Goal: Information Seeking & Learning: Find specific fact

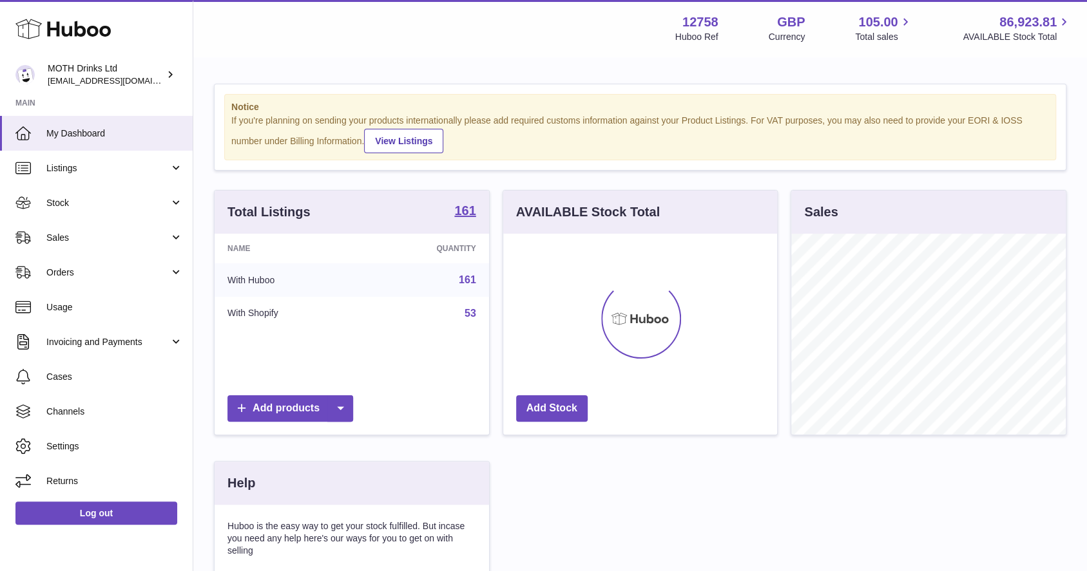
scroll to position [201, 279]
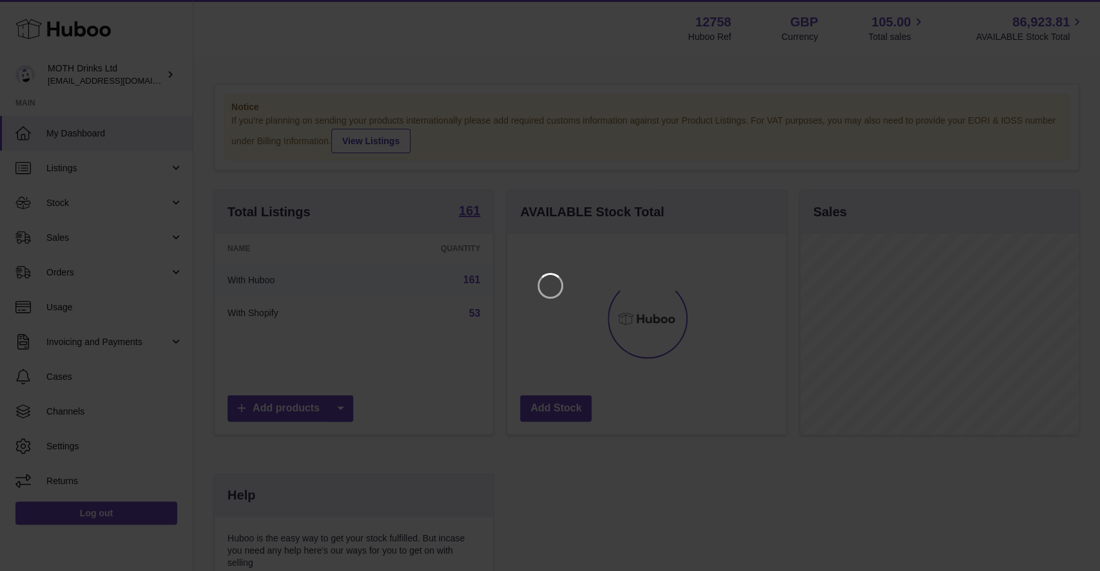
click at [814, 93] on iframe at bounding box center [550, 286] width 1048 height 520
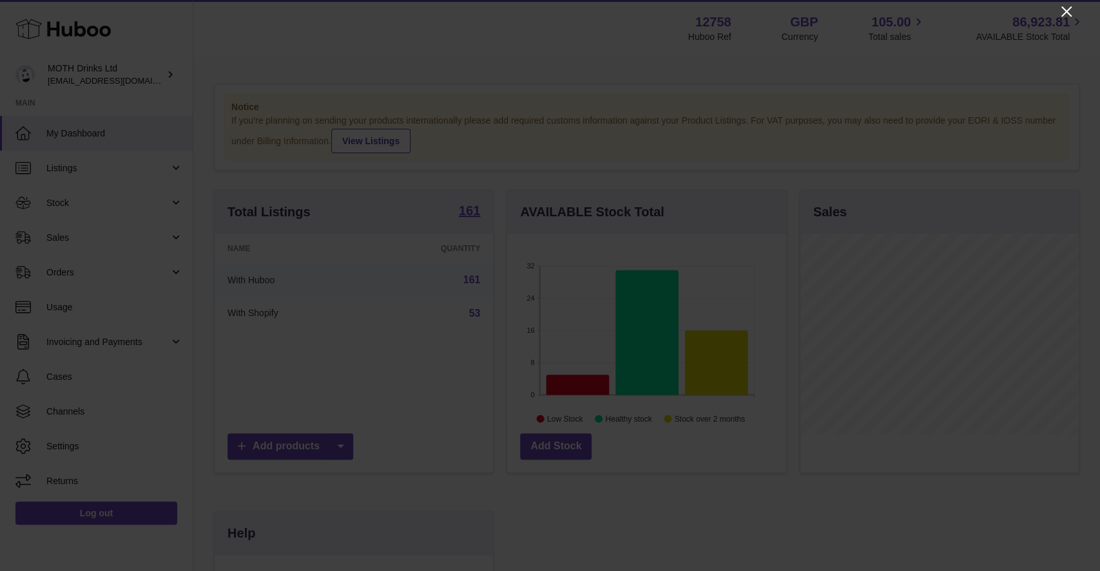
click at [1064, 16] on icon "Close" at bounding box center [1066, 11] width 15 height 15
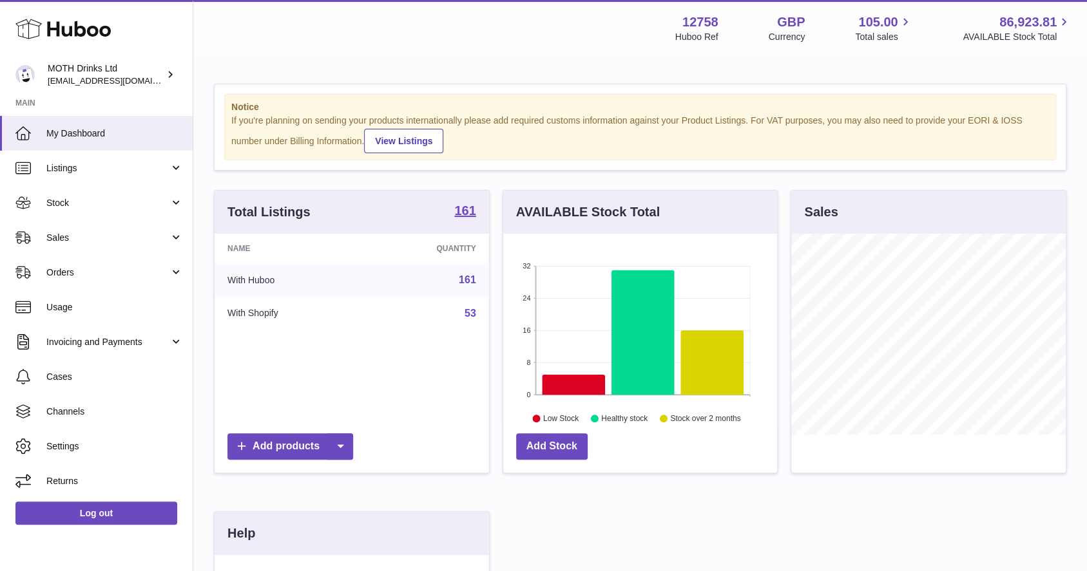
scroll to position [644102, 644029]
click at [93, 234] on span "Sales" at bounding box center [107, 238] width 123 height 12
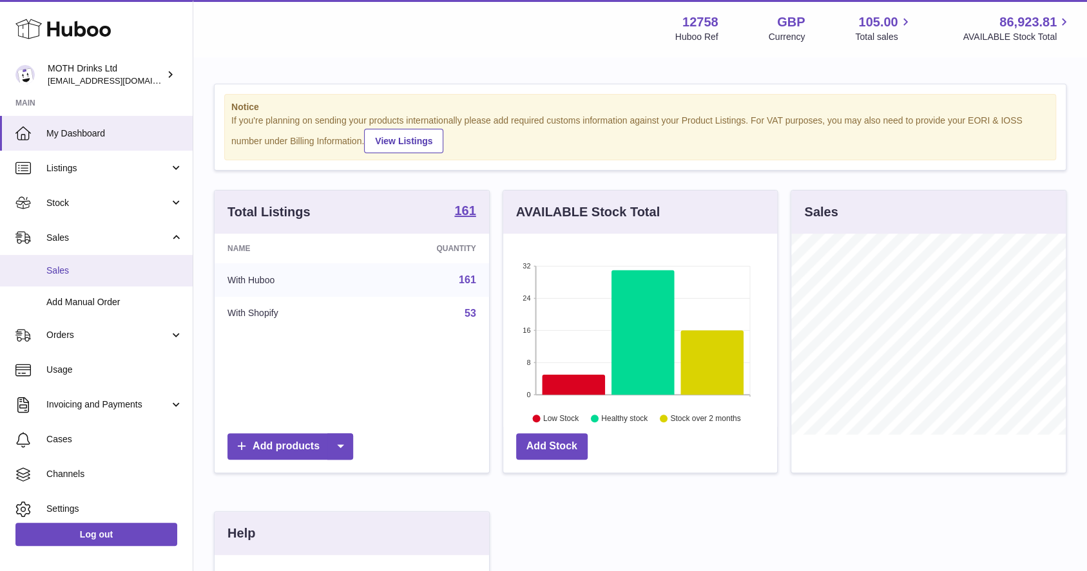
click at [87, 269] on span "Sales" at bounding box center [114, 271] width 137 height 12
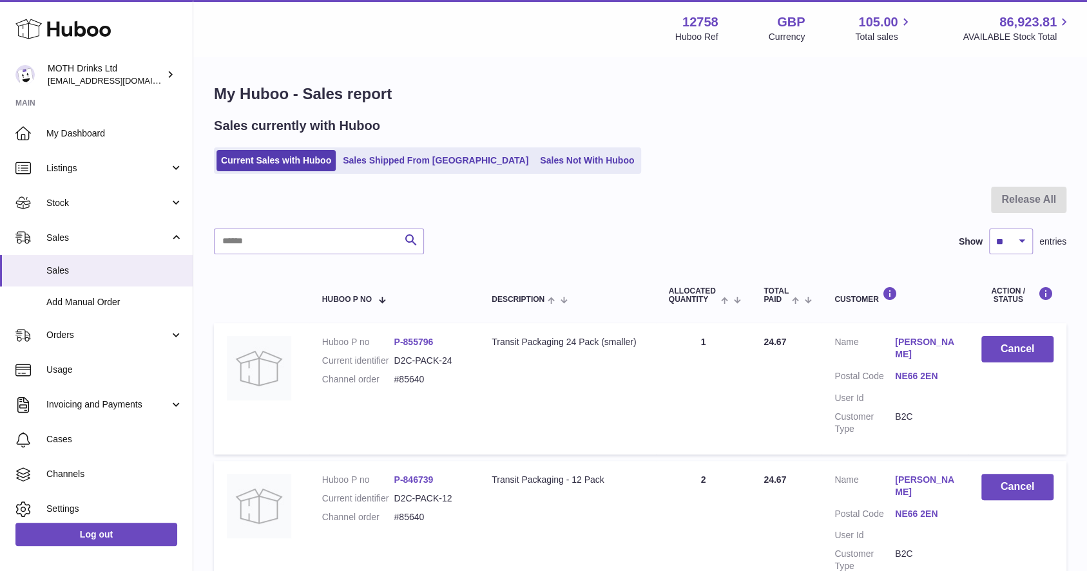
click at [336, 247] on input "text" at bounding box center [319, 242] width 210 height 26
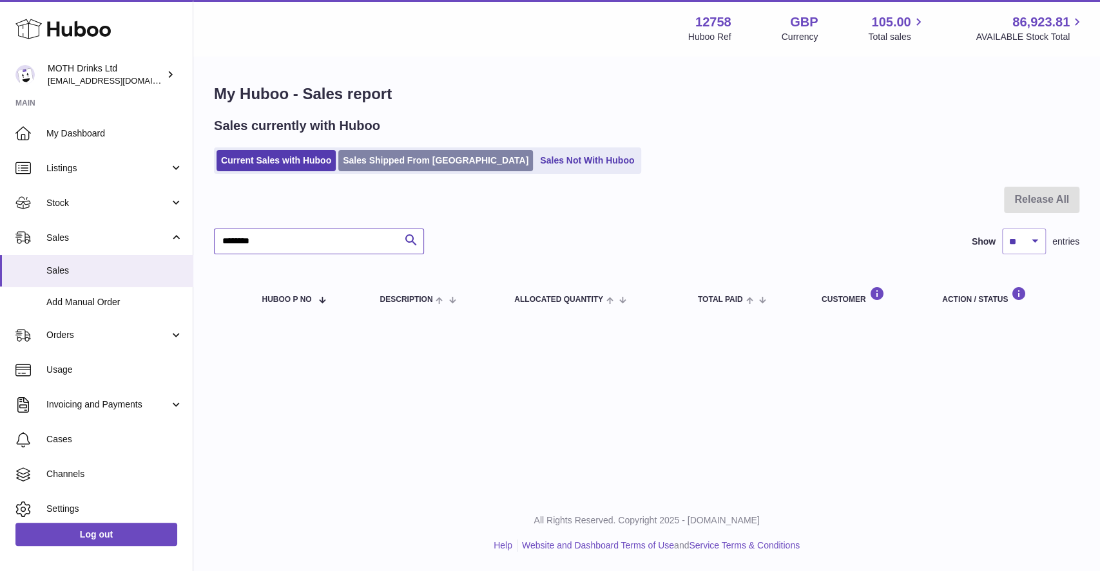
type input "*******"
click at [385, 156] on link "Sales Shipped From Huboo" at bounding box center [435, 160] width 195 height 21
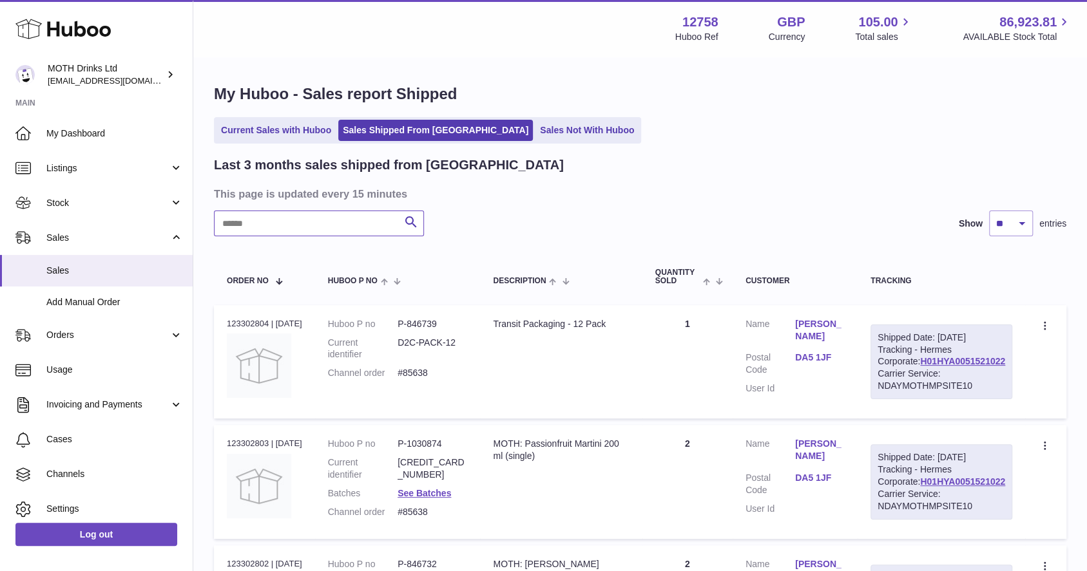
click at [291, 222] on input "text" at bounding box center [319, 224] width 210 height 26
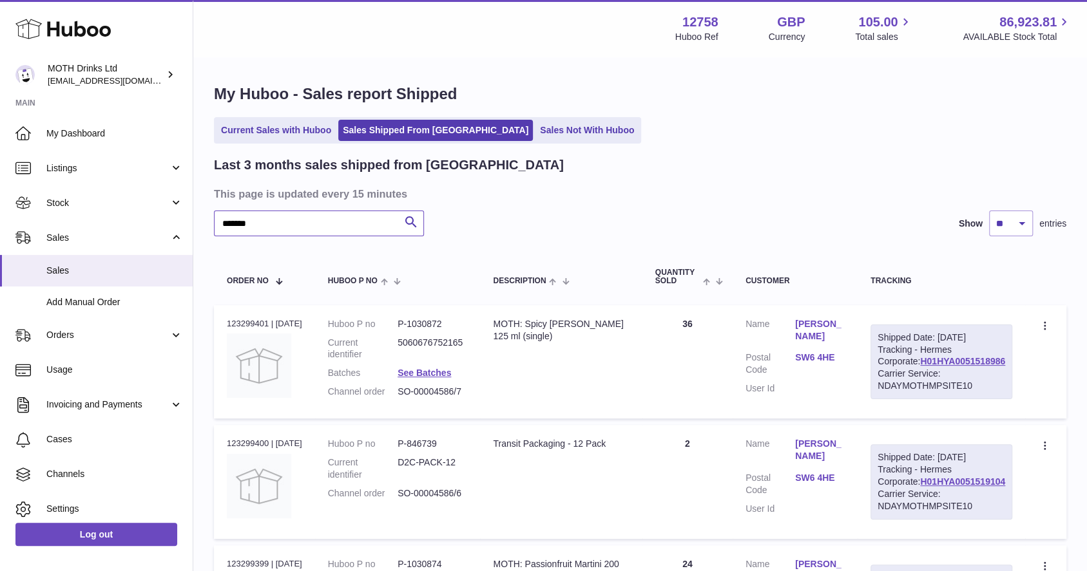
type input "*******"
click at [953, 380] on div "Shipped Date: 22nd Aug 2025 Tracking - Hermes Corporate: H01HYA0051518986 Carri…" at bounding box center [941, 362] width 142 height 75
click at [941, 367] on link "H01HYA0051518986" at bounding box center [962, 361] width 85 height 10
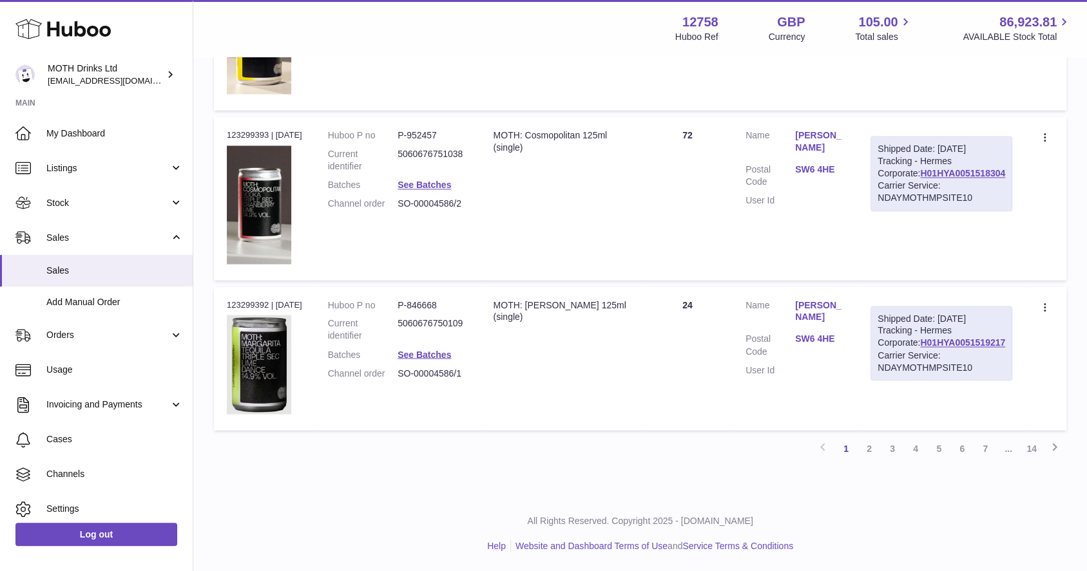
scroll to position [1425, 0]
drag, startPoint x: 869, startPoint y: 348, endPoint x: 822, endPoint y: 345, distance: 47.1
click at [822, 345] on dl "Customer Name Jasmine Murray Postal Code SW6 4HE User Id" at bounding box center [794, 341] width 99 height 83
copy dl "SW6 4HE"
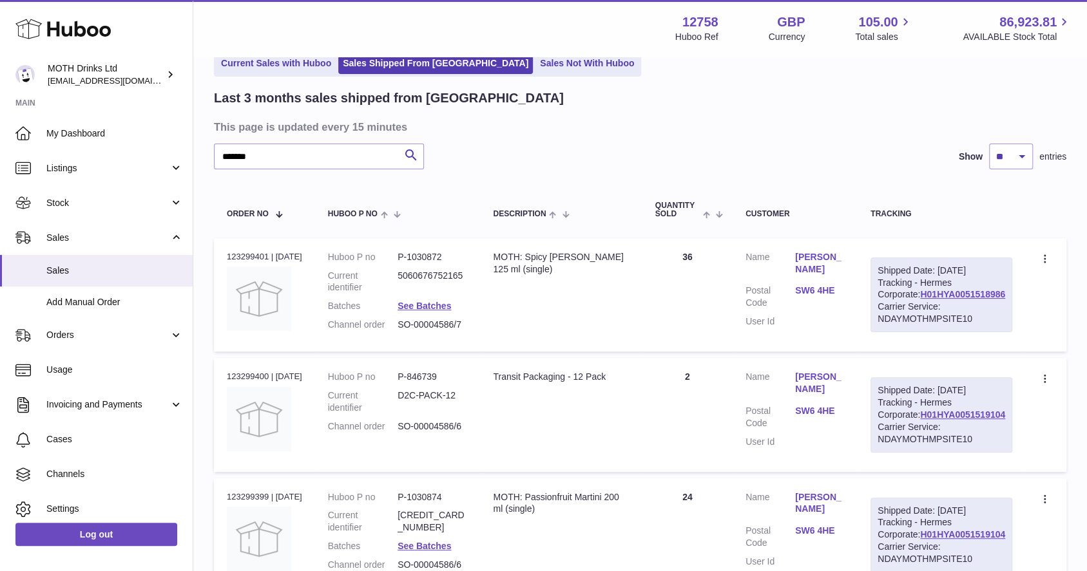
scroll to position [0, 0]
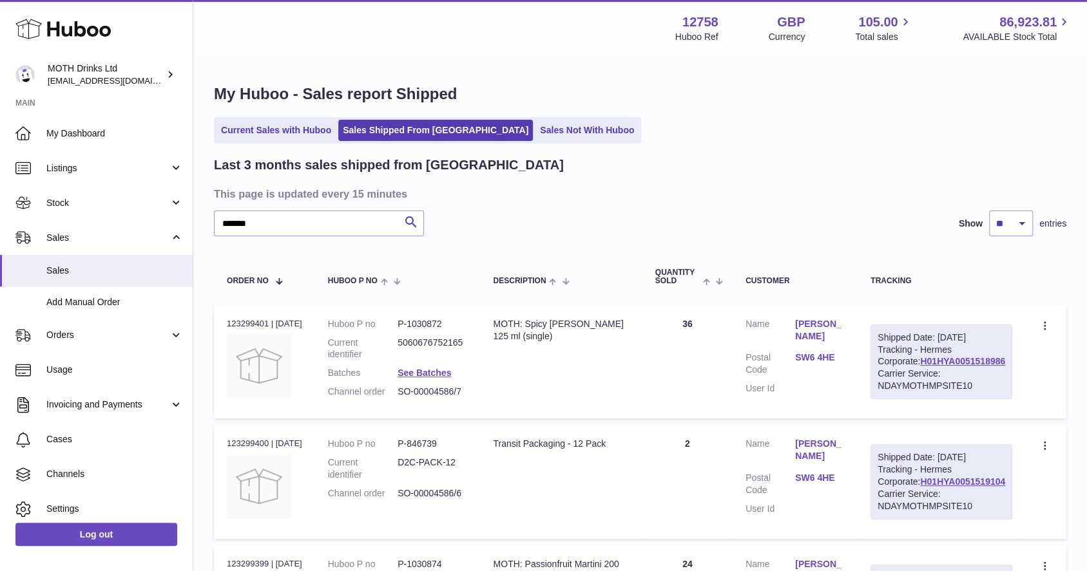
drag, startPoint x: 996, startPoint y: 392, endPoint x: 907, endPoint y: 387, distance: 89.1
click at [907, 387] on div "Shipped Date: 22nd Aug 2025 Tracking - Hermes Corporate: H01HYA0051518986 Carri…" at bounding box center [941, 362] width 142 height 75
click at [1037, 379] on td "Create a ticket Duplicate Order" at bounding box center [1045, 361] width 41 height 113
drag, startPoint x: 1000, startPoint y: 387, endPoint x: 907, endPoint y: 388, distance: 92.8
click at [907, 388] on div "Shipped Date: 22nd Aug 2025 Tracking - Hermes Corporate: H01HYA0051518986 Carri…" at bounding box center [941, 362] width 142 height 75
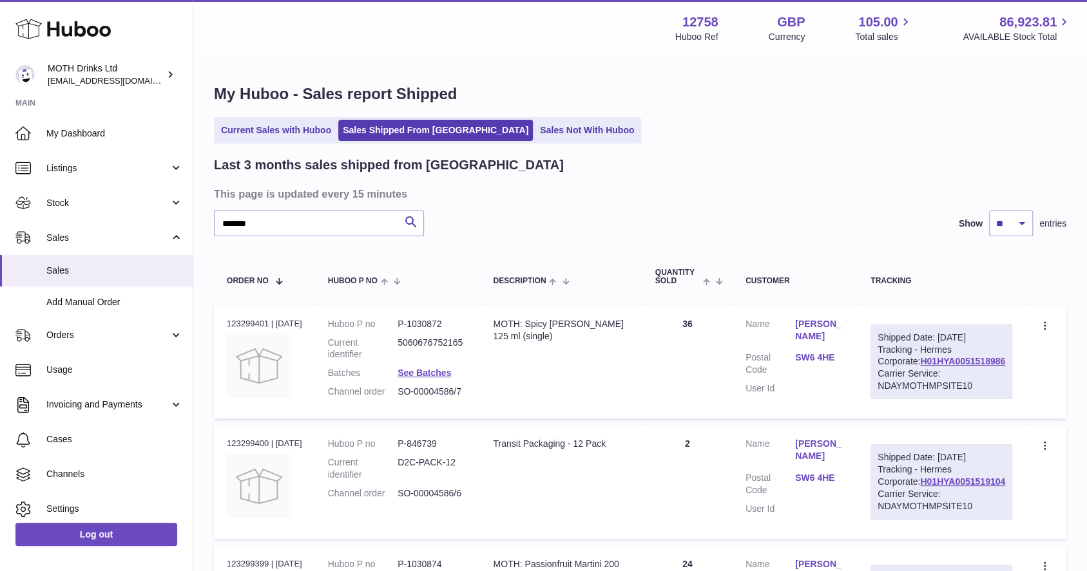
copy link "H01HYA0051518986"
click at [90, 332] on span "Orders" at bounding box center [107, 335] width 123 height 12
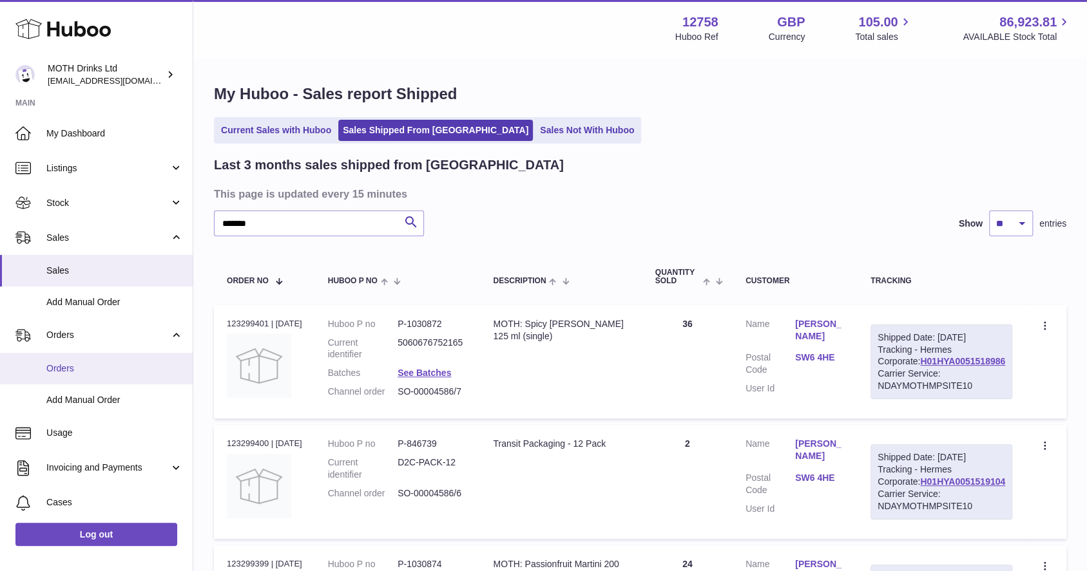
click at [75, 374] on span "Orders" at bounding box center [114, 369] width 137 height 12
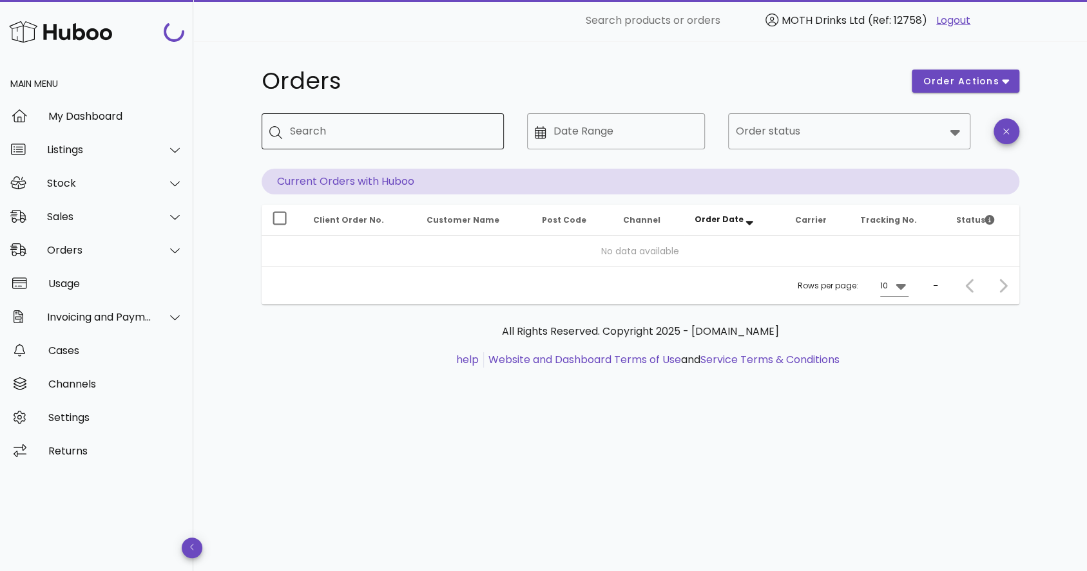
click at [323, 128] on input "Search" at bounding box center [392, 131] width 204 height 21
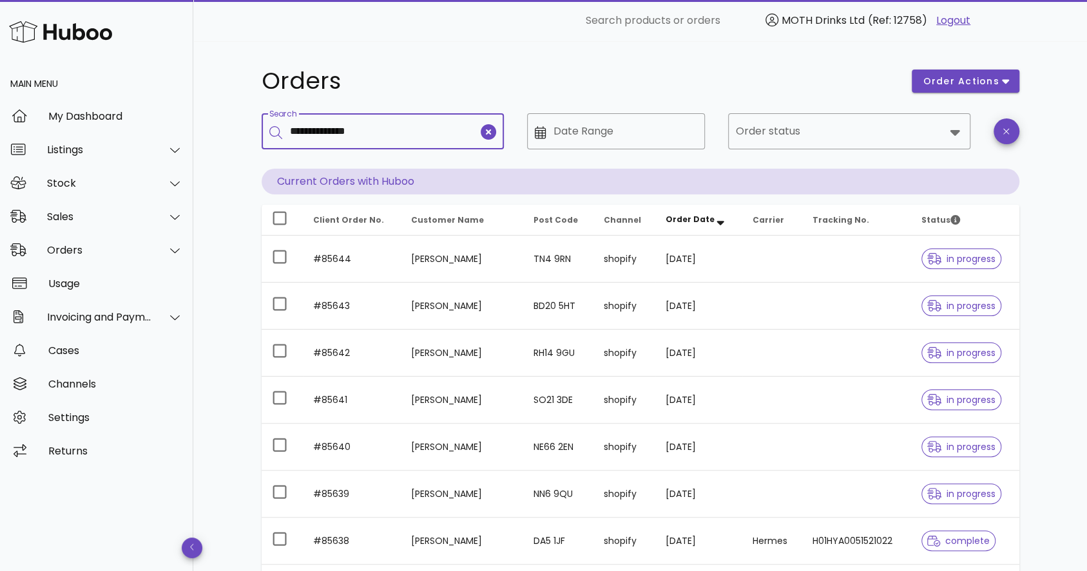
type input "**********"
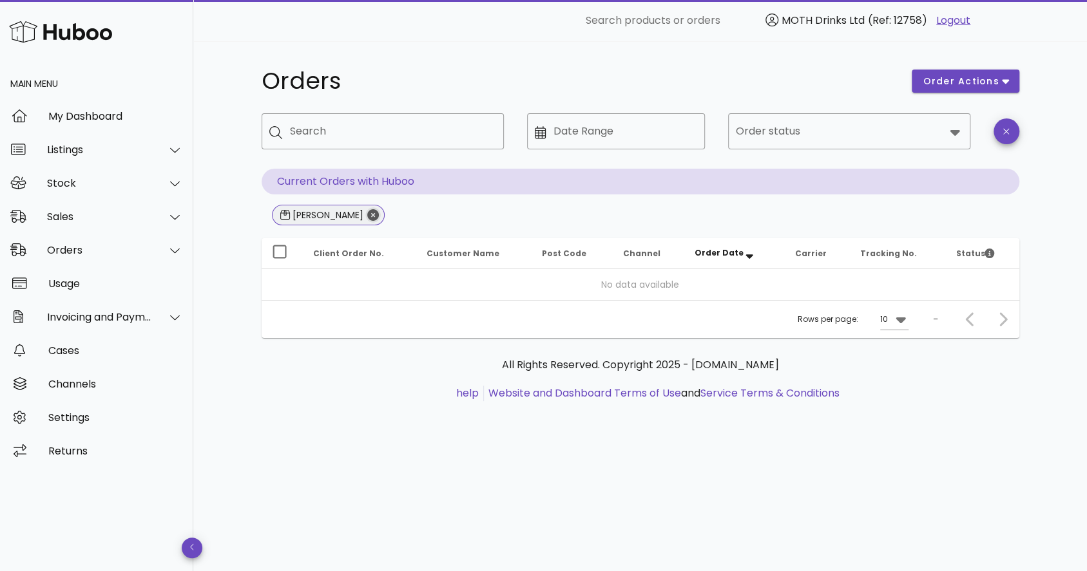
click at [368, 214] on icon "Close" at bounding box center [373, 215] width 12 height 12
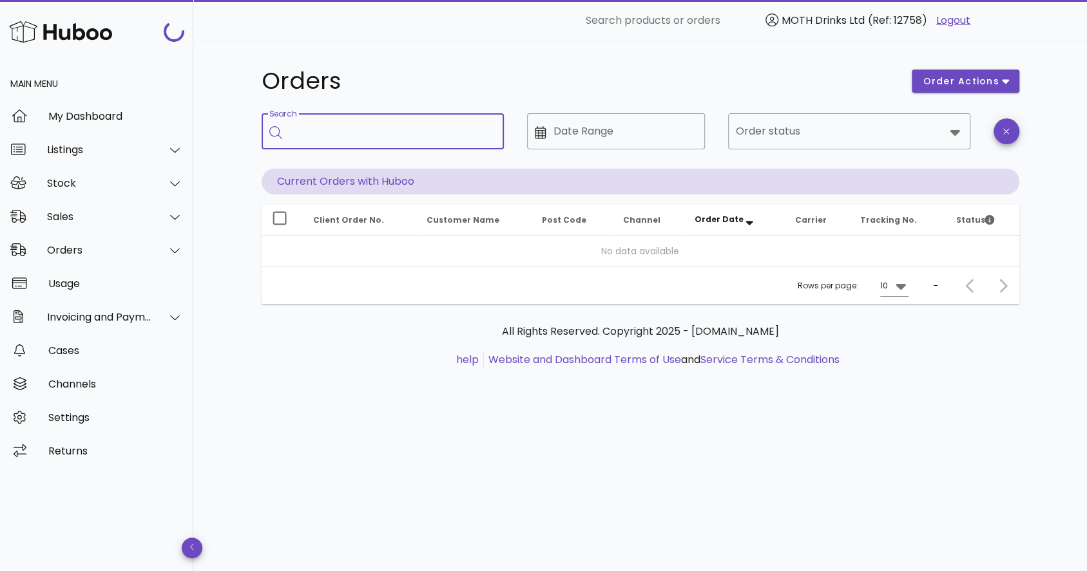
click at [358, 137] on input "Search" at bounding box center [392, 131] width 204 height 21
paste input "**********"
type input "**********"
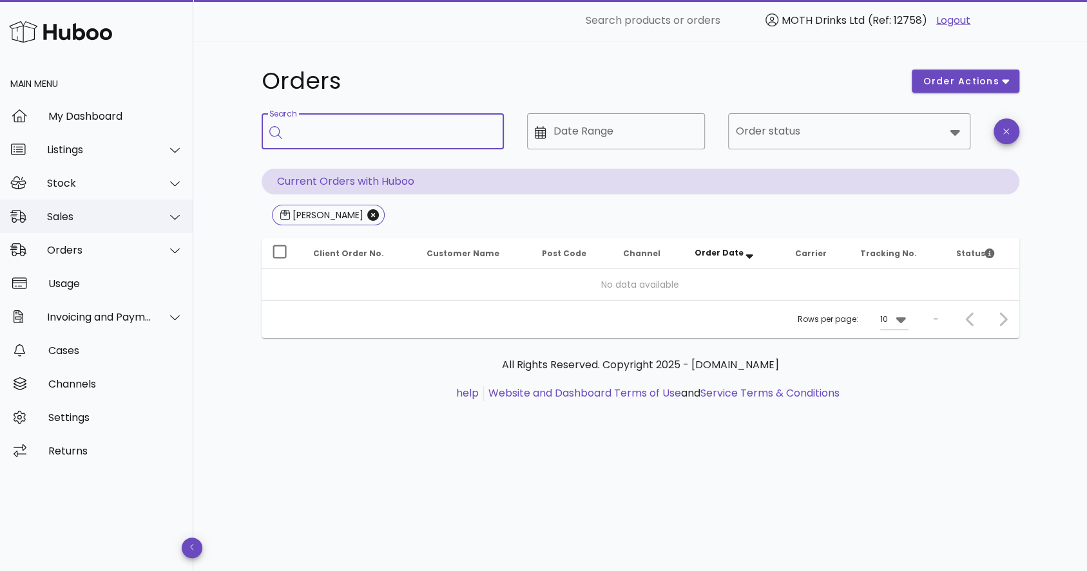
click at [92, 218] on div "Sales" at bounding box center [99, 217] width 105 height 12
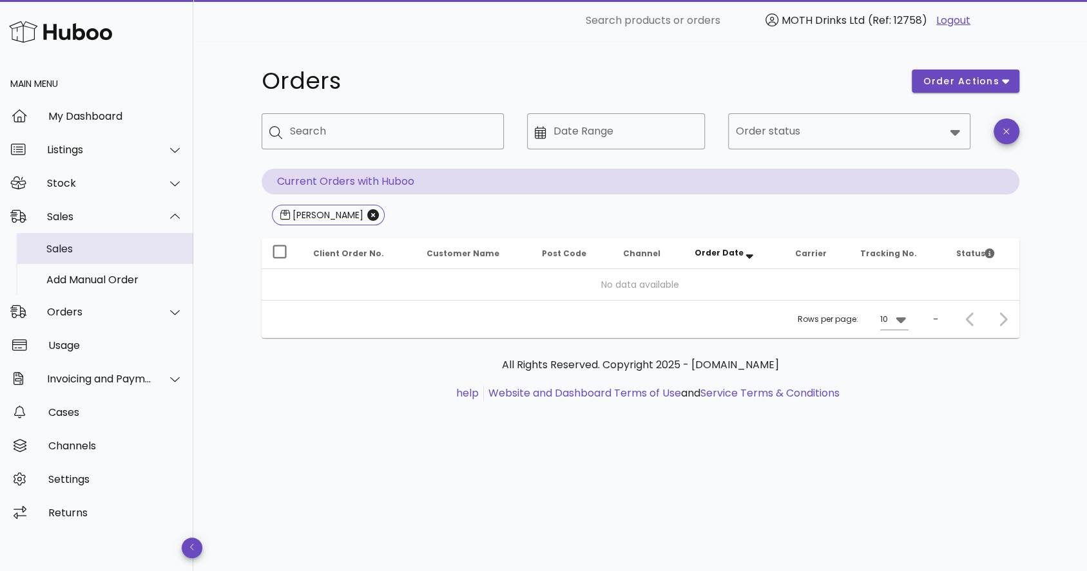
click at [89, 245] on div "Sales" at bounding box center [114, 249] width 137 height 12
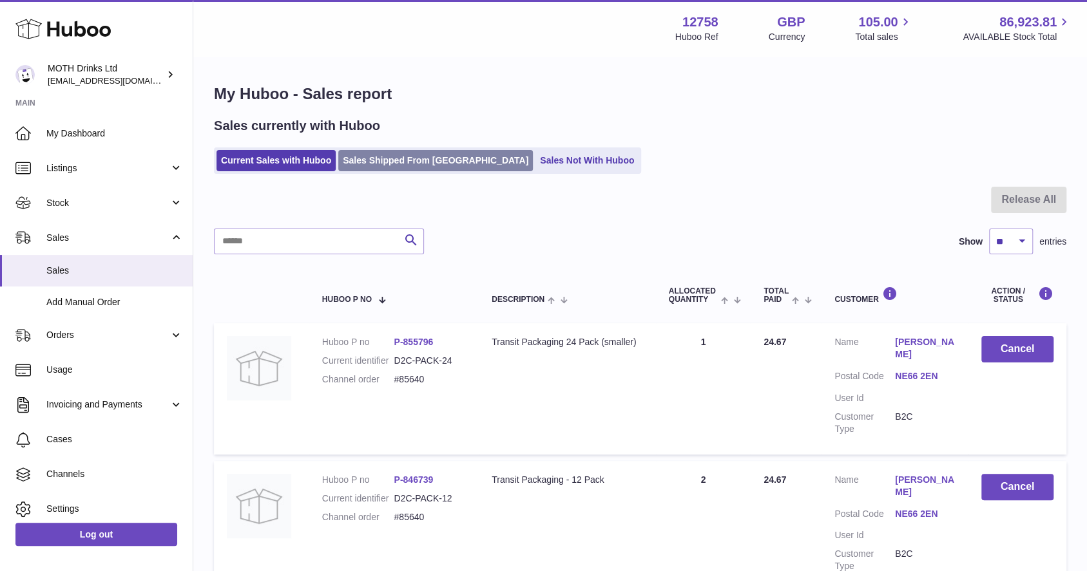
click at [381, 159] on link "Sales Shipped From [GEOGRAPHIC_DATA]" at bounding box center [435, 160] width 195 height 21
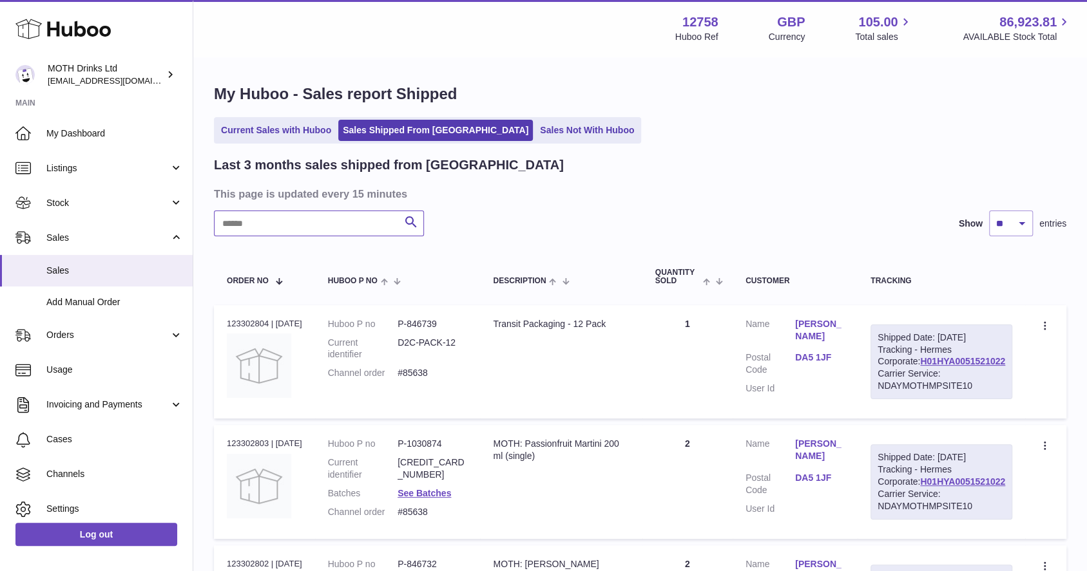
click at [335, 225] on input "text" at bounding box center [319, 224] width 210 height 26
paste input "**********"
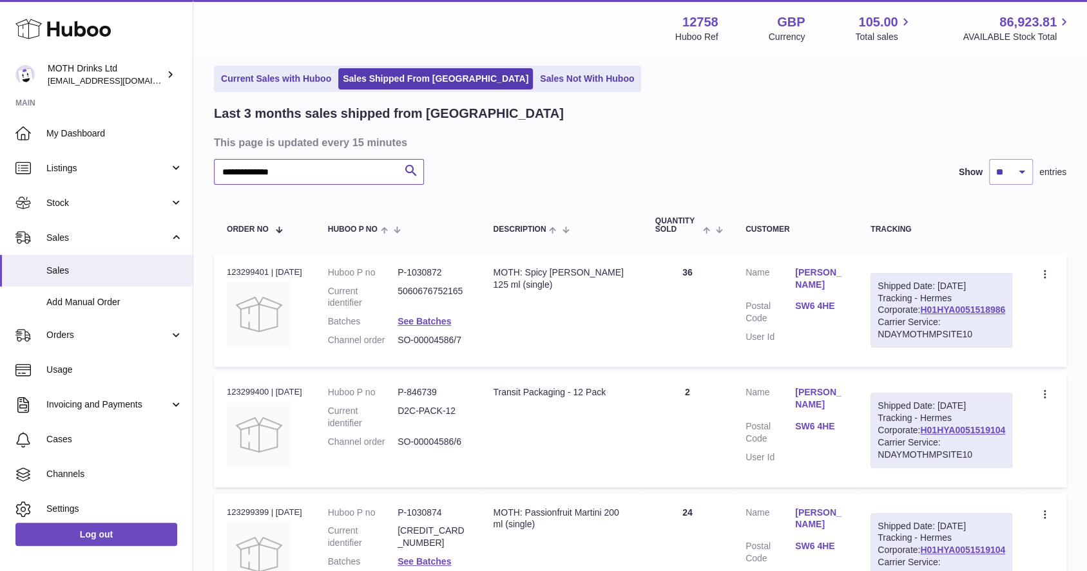
scroll to position [52, 0]
type input "**********"
click at [1042, 274] on icon at bounding box center [1046, 275] width 15 height 13
click at [1038, 365] on td "Create a ticket Duplicate Order" at bounding box center [1045, 309] width 41 height 113
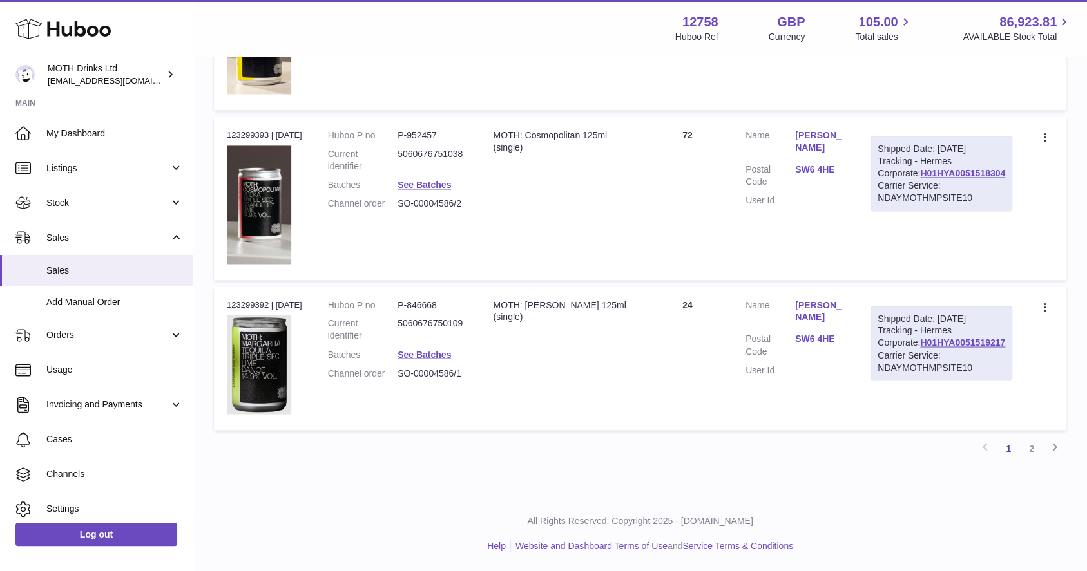
scroll to position [1426, 0]
click at [1031, 447] on link "2" at bounding box center [1031, 448] width 23 height 23
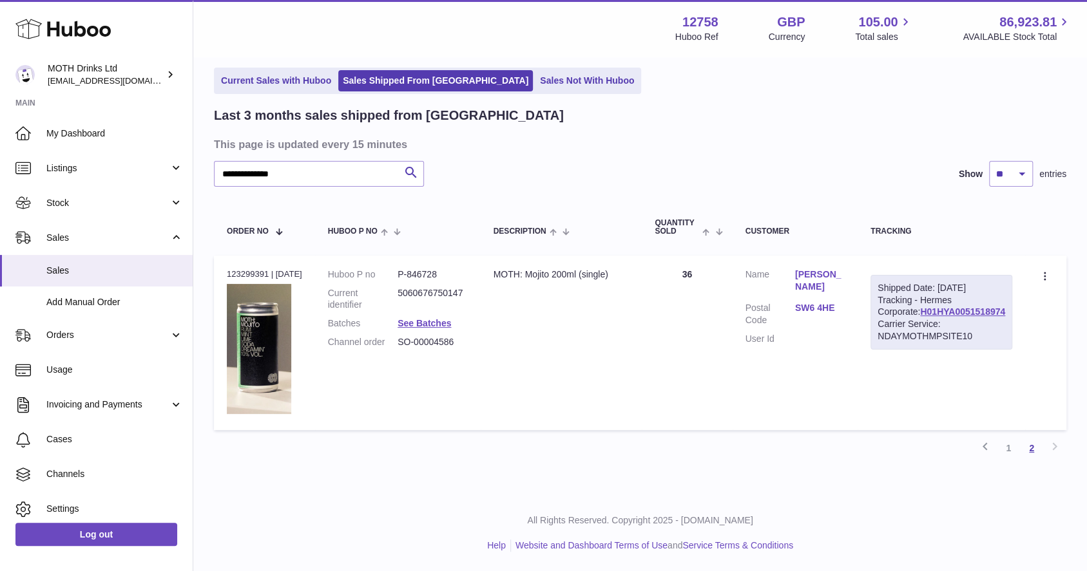
scroll to position [50, 0]
drag, startPoint x: 1004, startPoint y: 338, endPoint x: 911, endPoint y: 331, distance: 93.0
click at [911, 331] on div "Shipped Date: [DATE] Tracking - Hermes Corporate: H01HYA0051518974 Carrier Serv…" at bounding box center [941, 312] width 142 height 75
copy link "H01HYA0051518974"
click at [988, 501] on div "All Rights Reserved. Copyright 2025 - [DOMAIN_NAME] Help Website and Dashboard …" at bounding box center [640, 533] width 894 height 76
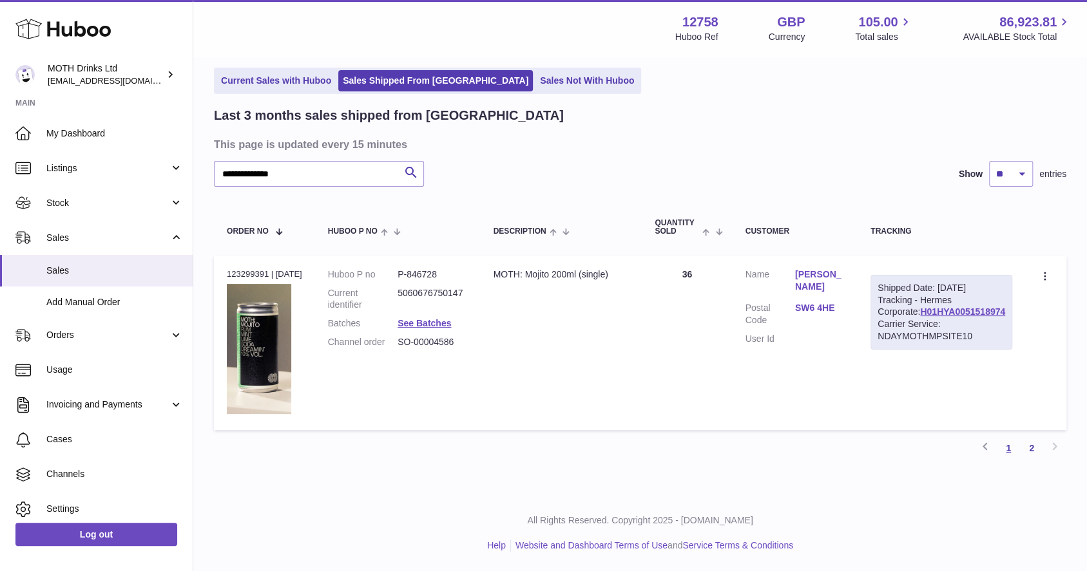
click at [1012, 445] on link "1" at bounding box center [1008, 448] width 23 height 23
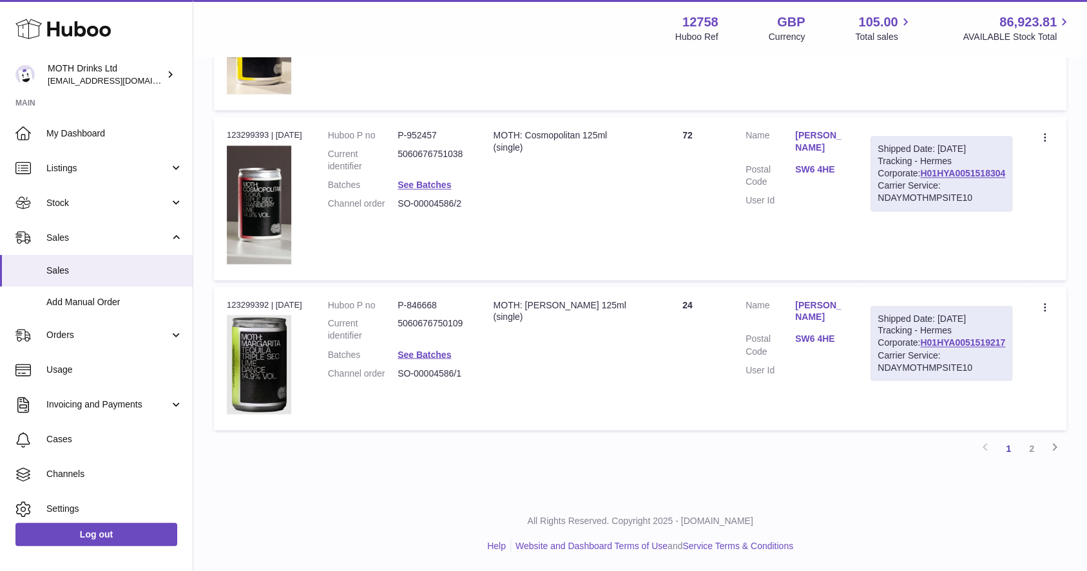
scroll to position [1426, 0]
drag, startPoint x: 1004, startPoint y: 369, endPoint x: 906, endPoint y: 366, distance: 98.0
click at [906, 366] on div "Shipped Date: [DATE] Tracking - Hermes Corporate: H01HYA0051519217 Carrier Serv…" at bounding box center [941, 343] width 142 height 75
copy link "H01HYA0051519217"
click at [984, 505] on div "All Rights Reserved. Copyright 2025 - [DOMAIN_NAME] Help Website and Dashboard …" at bounding box center [640, 533] width 894 height 76
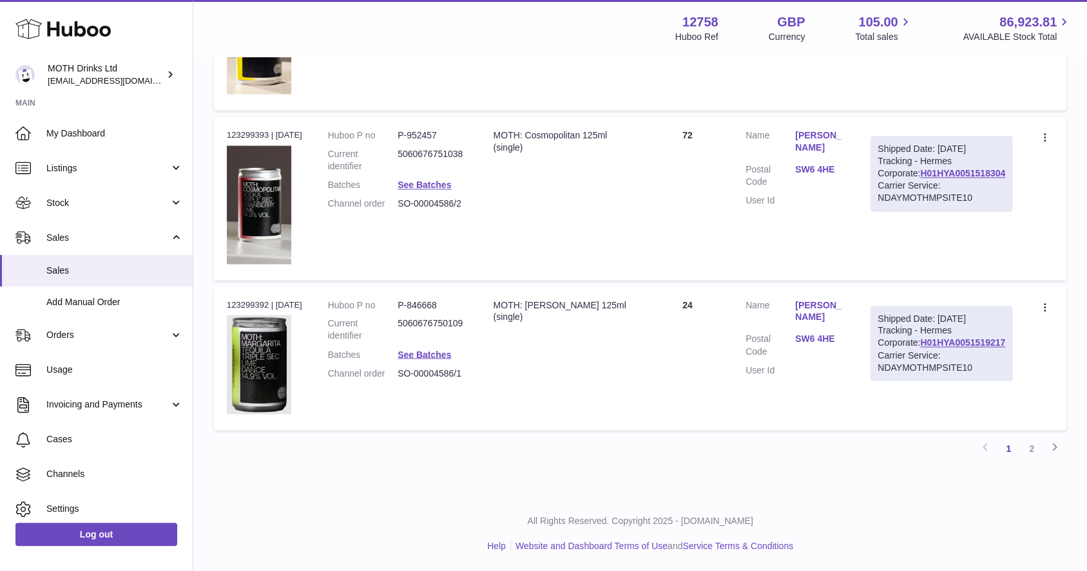
drag, startPoint x: 977, startPoint y: 193, endPoint x: 908, endPoint y: 195, distance: 68.3
click at [908, 195] on div "Shipped Date: [DATE] Tracking - Hermes Corporate: H01HYA0051518304 Carrier Serv…" at bounding box center [941, 173] width 142 height 75
copy link "H01HYA0051518304"
click at [969, 499] on div "All Rights Reserved. Copyright 2025 - [DOMAIN_NAME] Help Website and Dashboard …" at bounding box center [640, 533] width 894 height 76
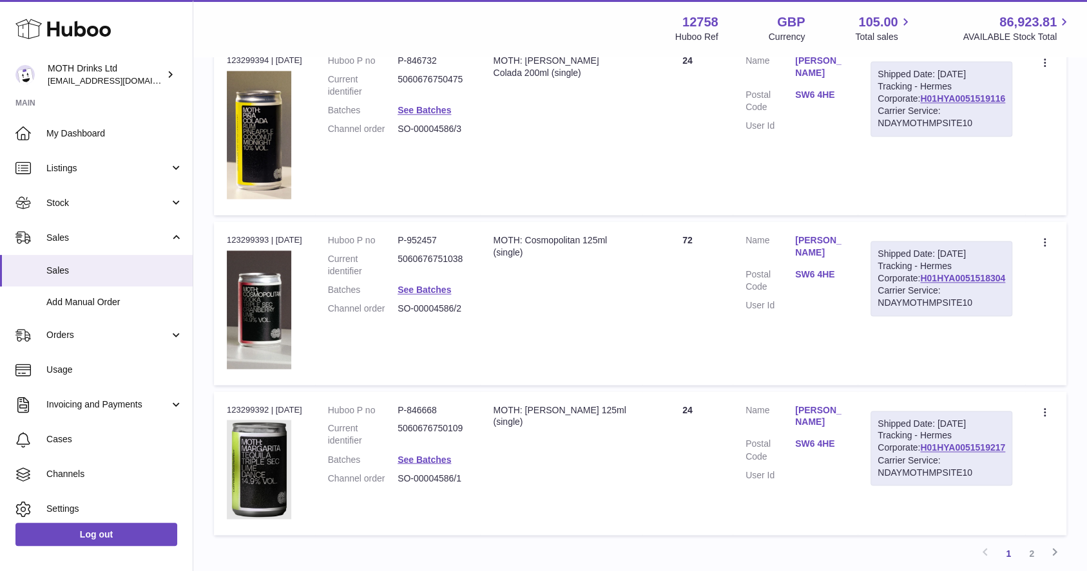
scroll to position [1177, 0]
drag, startPoint x: 1002, startPoint y: 270, endPoint x: 899, endPoint y: 263, distance: 103.3
click at [899, 216] on td "Shipped Date: [DATE] Tracking - Hermes Corporate: H01HYA0051519116 Carrier Serv…" at bounding box center [942, 129] width 168 height 173
copy link "H01HYA0051519116"
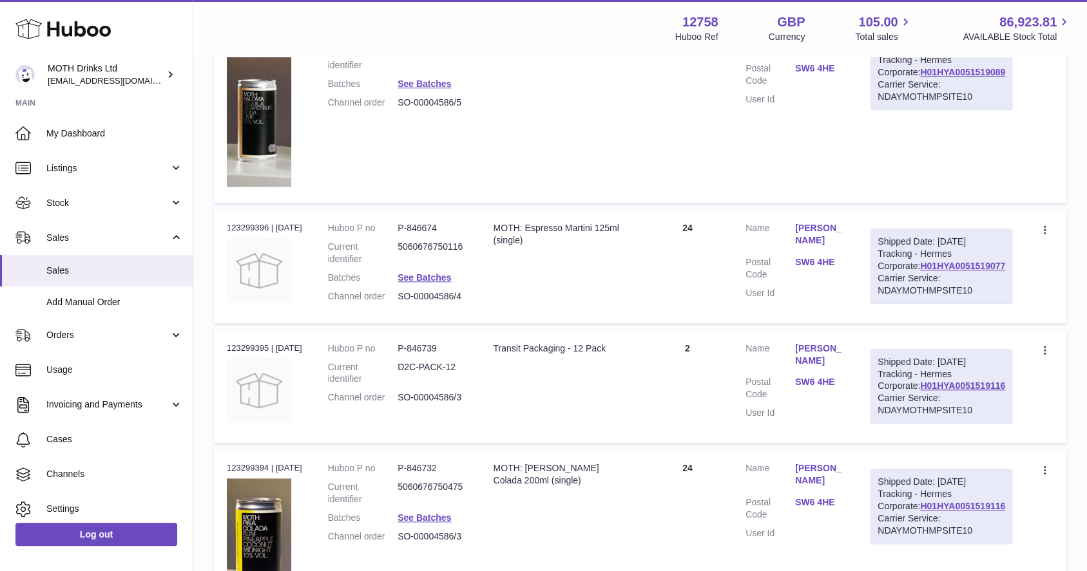
scroll to position [769, 0]
drag, startPoint x: 1005, startPoint y: 389, endPoint x: 908, endPoint y: 388, distance: 96.6
click at [908, 304] on div "Shipped Date: [DATE] Tracking - Hermes Corporate: H01HYA0051519077 Carrier Serv…" at bounding box center [941, 266] width 142 height 75
copy link "H01HYA0051519077"
click at [1073, 397] on div "**********" at bounding box center [640, 149] width 894 height 1720
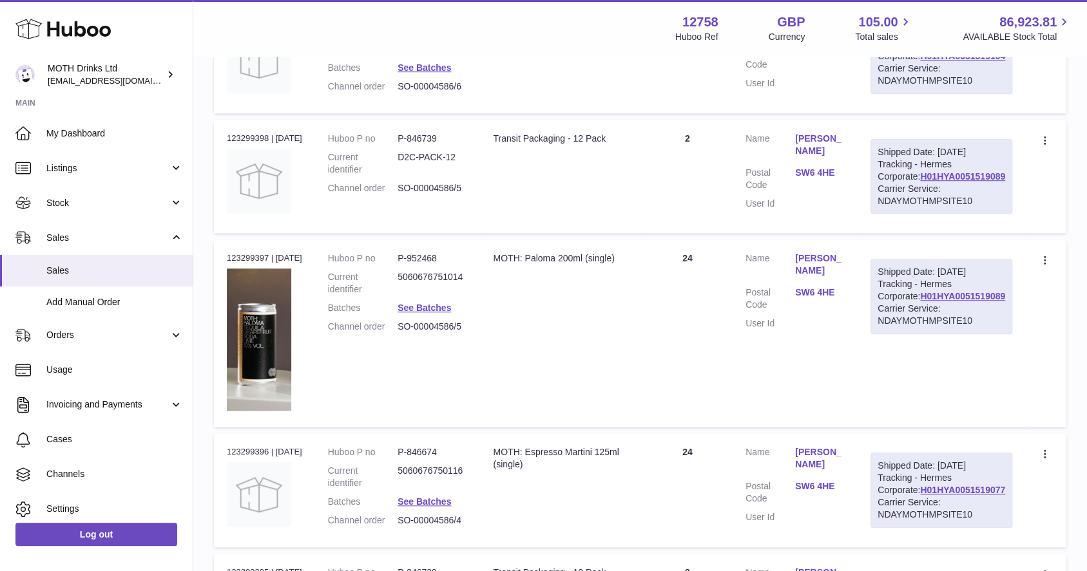
scroll to position [718, 0]
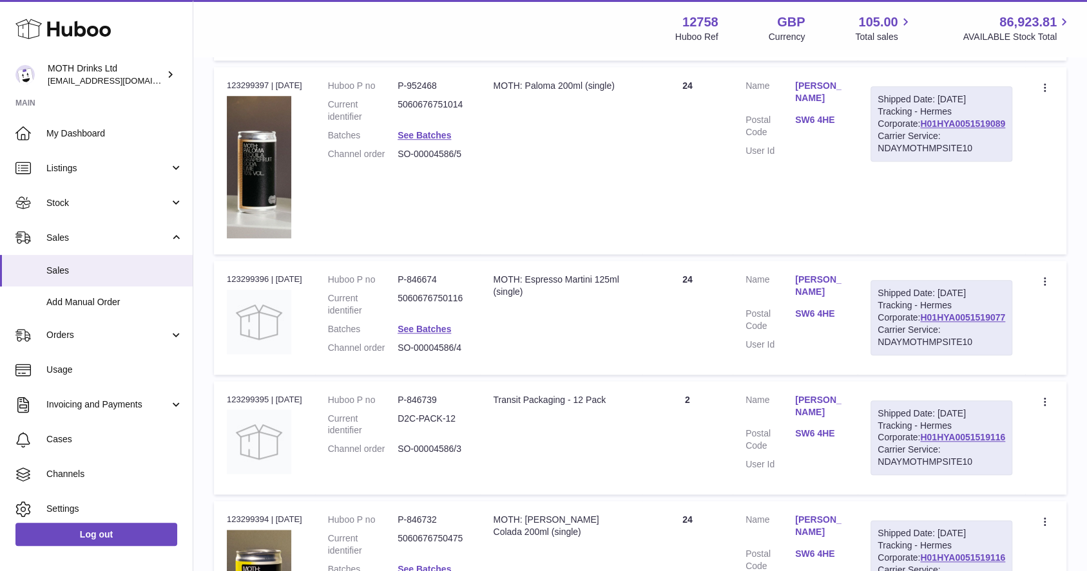
click at [1064, 254] on td "Create a ticket Duplicate Order" at bounding box center [1045, 160] width 41 height 187
drag, startPoint x: 994, startPoint y: 238, endPoint x: 912, endPoint y: 241, distance: 81.9
click at [912, 161] on div "Shipped Date: [DATE] Tracking - Hermes Corporate: H01HYA0051519089 Carrier Serv…" at bounding box center [941, 123] width 142 height 75
copy link "H01HYA0051519089"
click at [1076, 385] on div "**********" at bounding box center [640, 200] width 894 height 1720
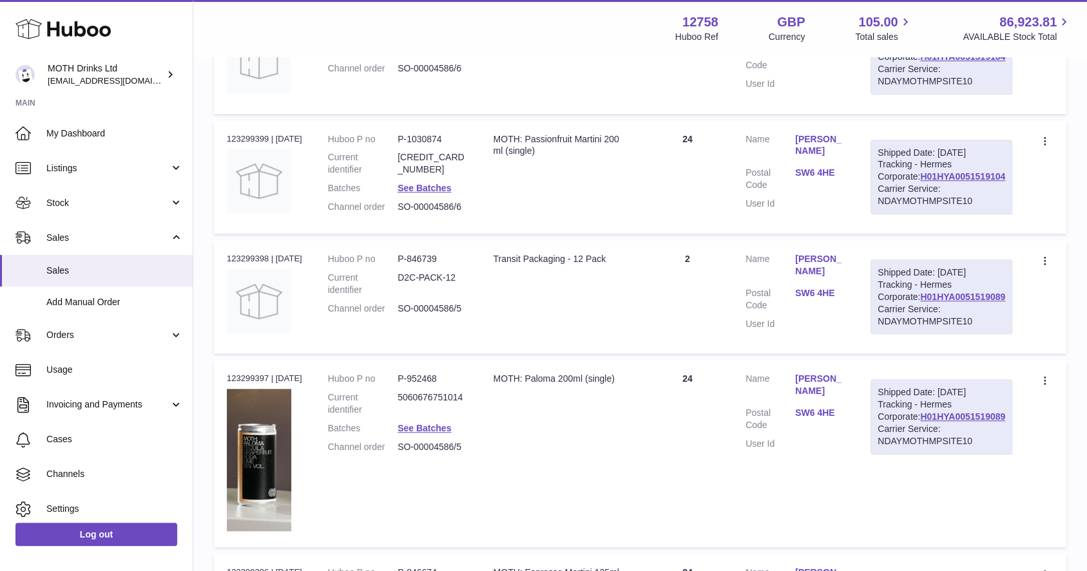
scroll to position [425, 0]
drag, startPoint x: 997, startPoint y: 254, endPoint x: 912, endPoint y: 251, distance: 85.1
click at [912, 215] on div "Shipped Date: [DATE] Tracking - Hermes Corporate: H01HYA0051519104 Carrier Serv…" at bounding box center [941, 177] width 142 height 75
copy link "H01HYA0051519104"
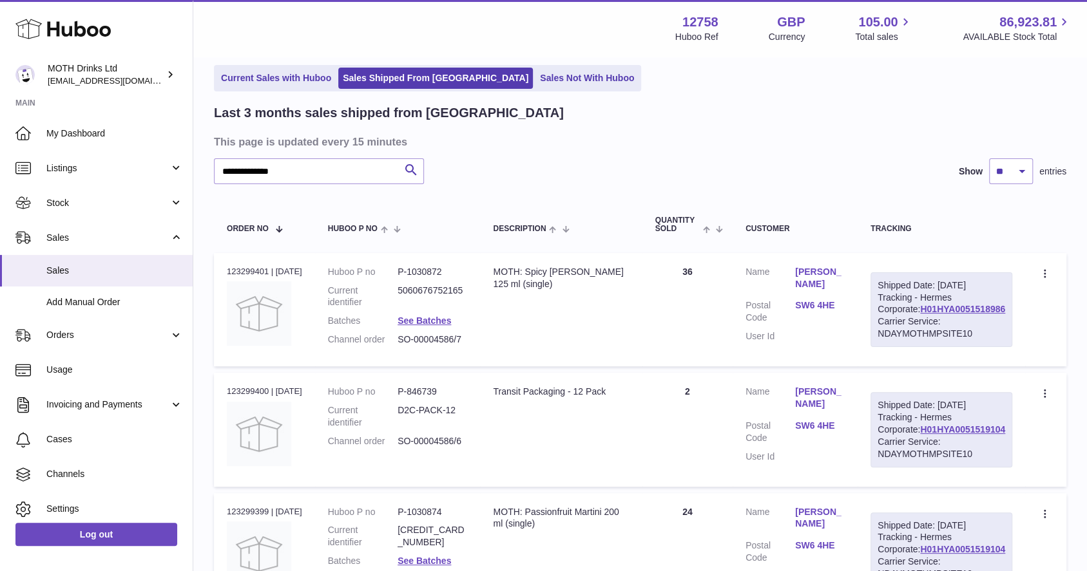
scroll to position [0, 0]
